Goal: Entertainment & Leisure: Consume media (video, audio)

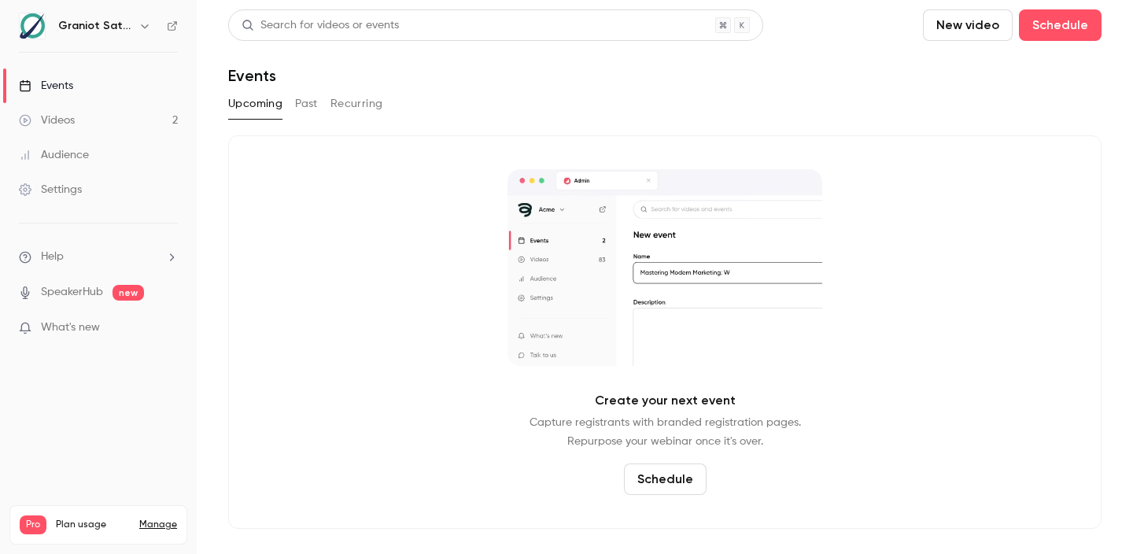
click at [86, 134] on link "Videos 2" at bounding box center [98, 120] width 197 height 35
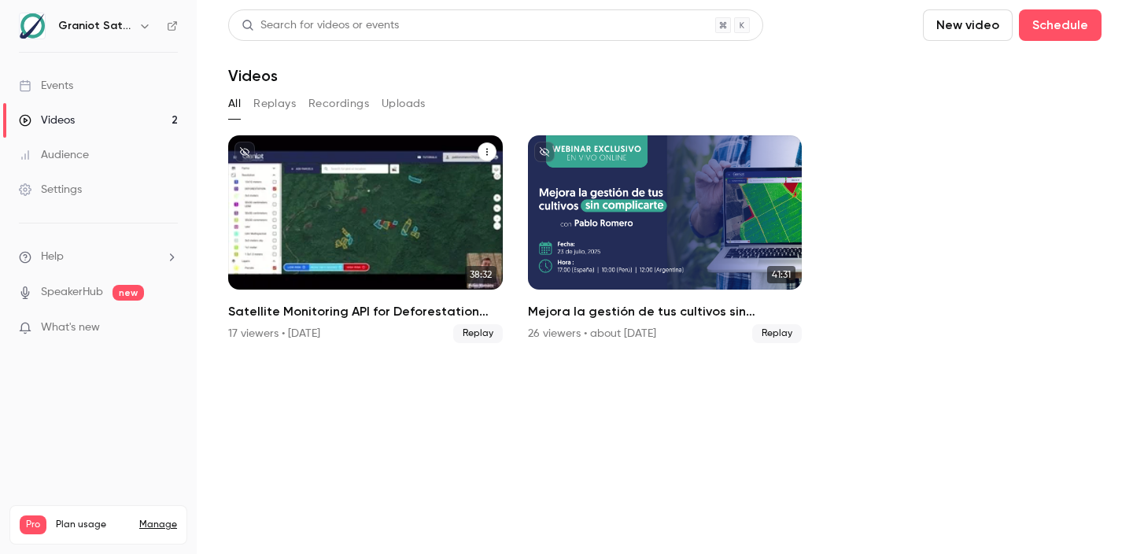
click at [361, 308] on h2 "Satellite Monitoring API for Deforestation Verification – EUDR Supply Chains" at bounding box center [365, 311] width 275 height 19
